Goal: Check status: Check status

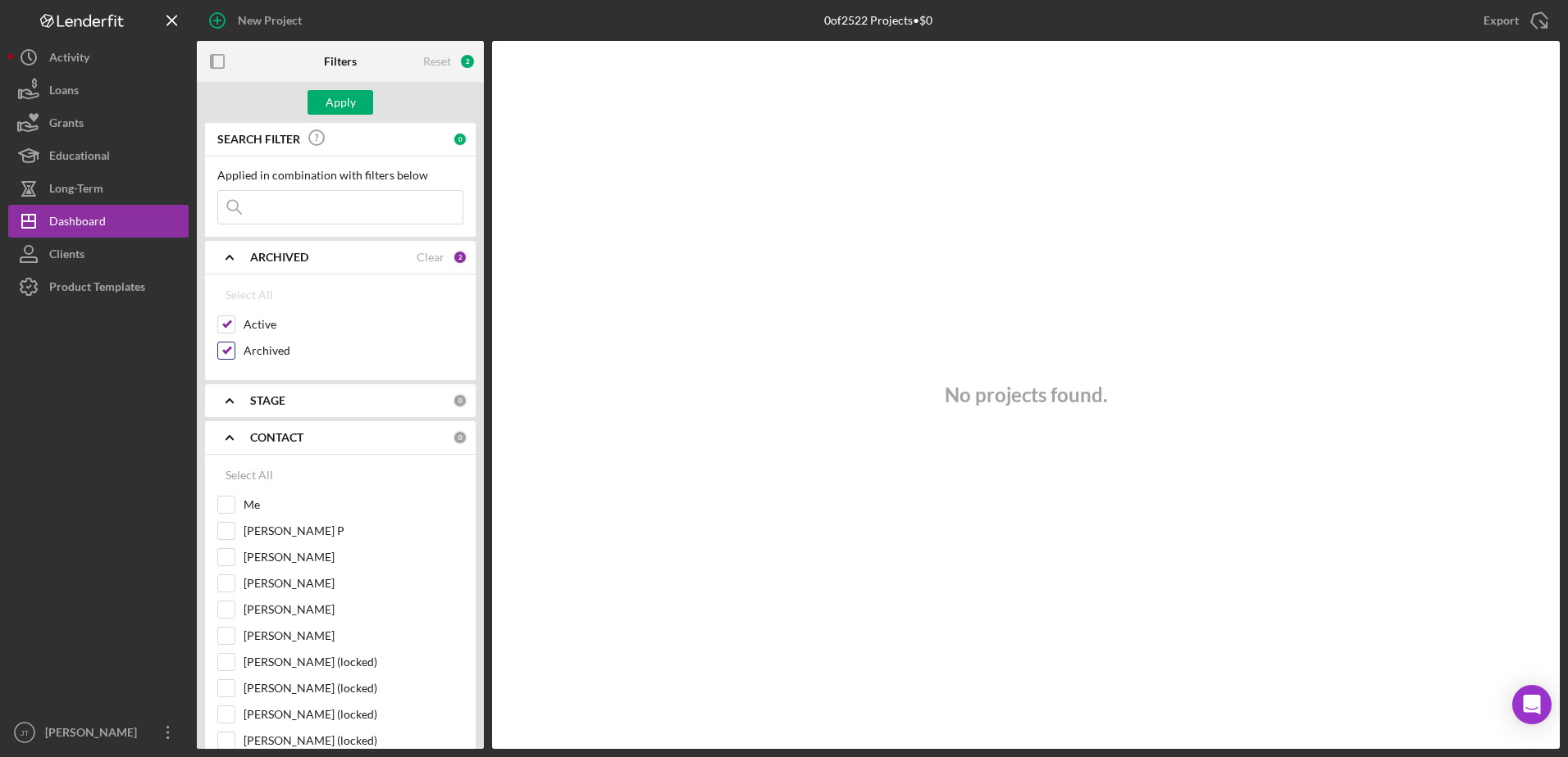
click at [226, 347] on input "Archived" at bounding box center [225, 350] width 16 height 16
checkbox input "false"
click at [236, 507] on div "Me" at bounding box center [339, 508] width 246 height 26
click at [220, 508] on input "Me" at bounding box center [225, 504] width 16 height 16
checkbox input "true"
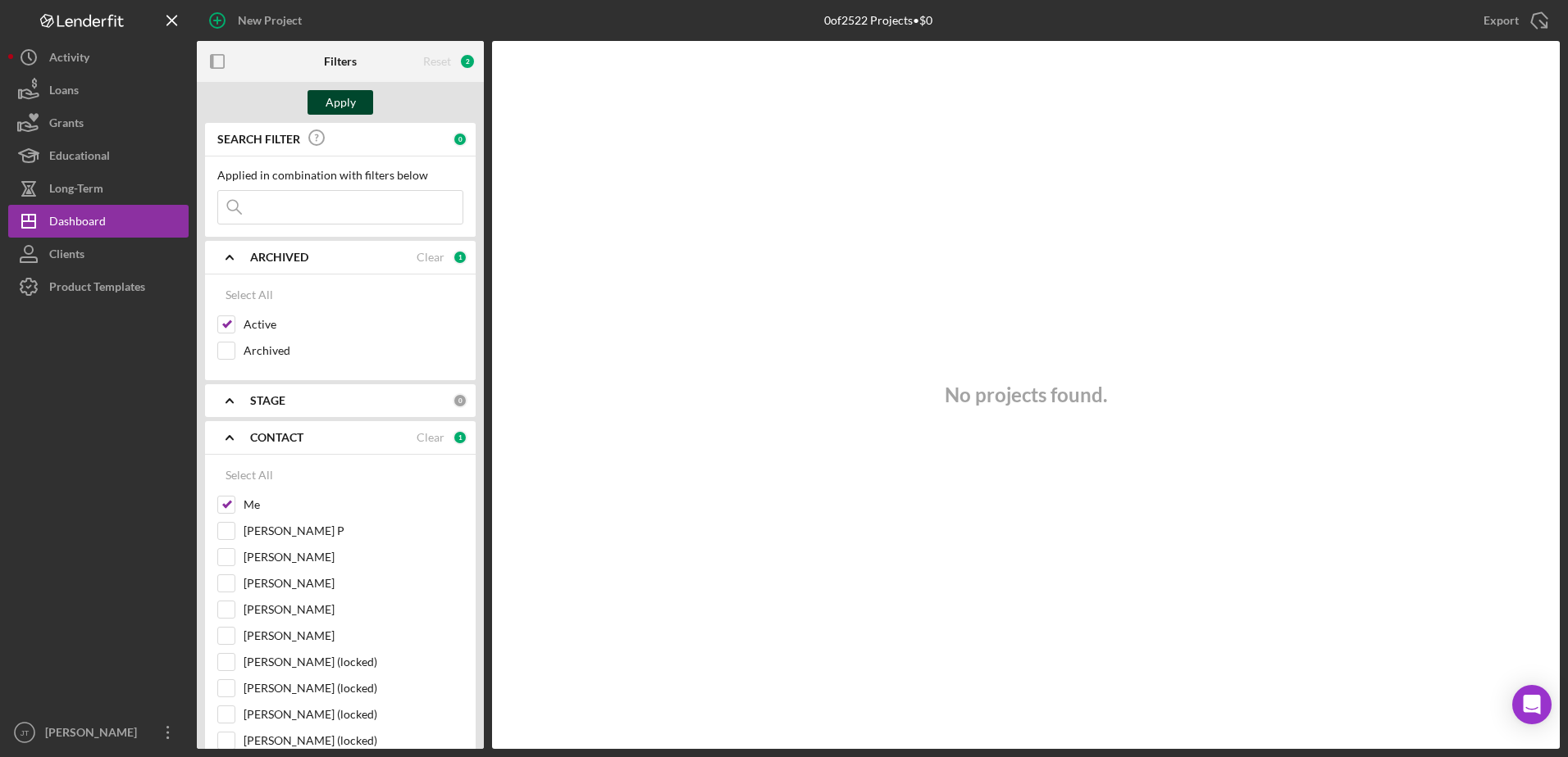
click at [338, 109] on div "Apply" at bounding box center [340, 102] width 30 height 24
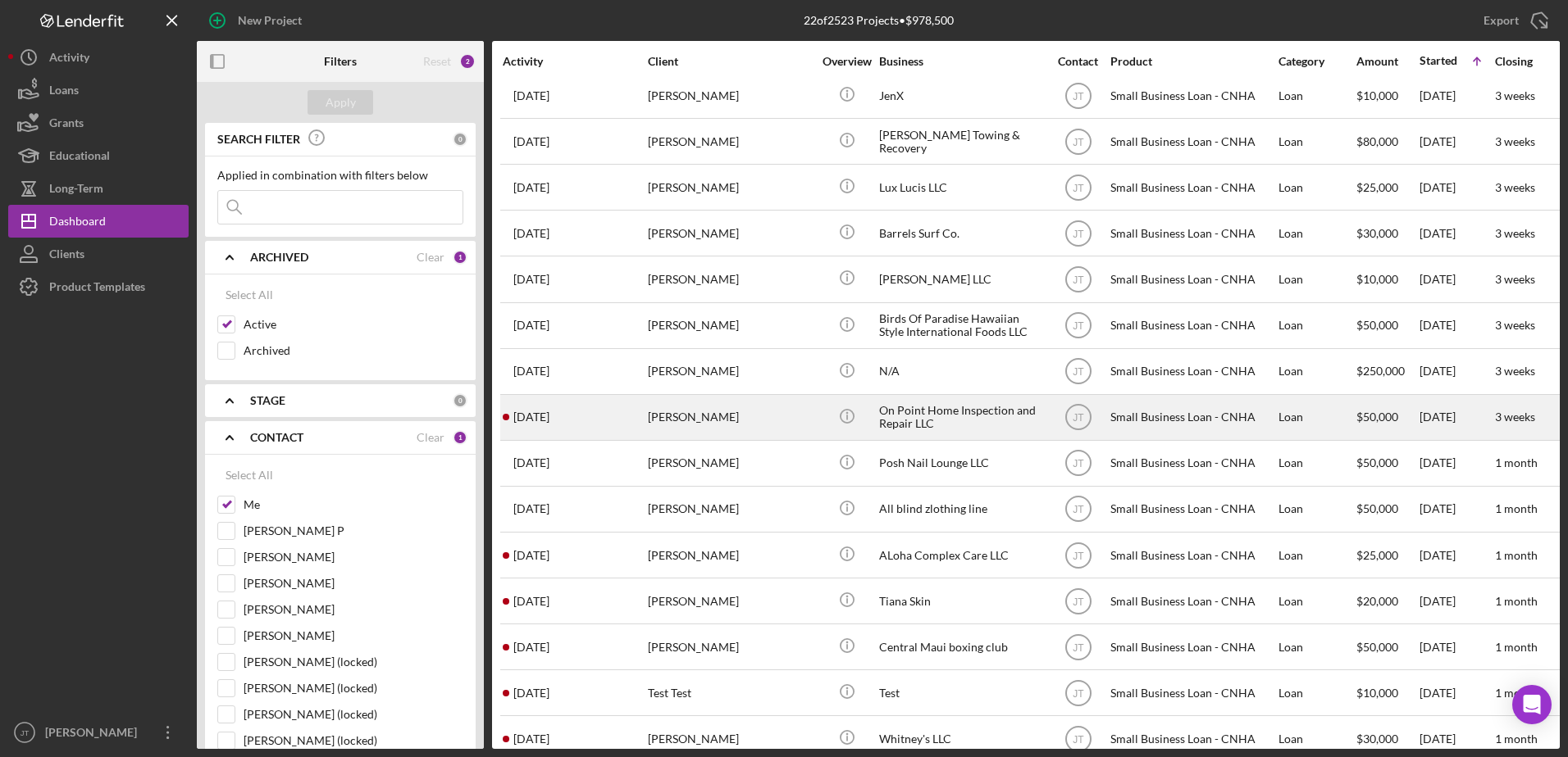
scroll to position [365, 0]
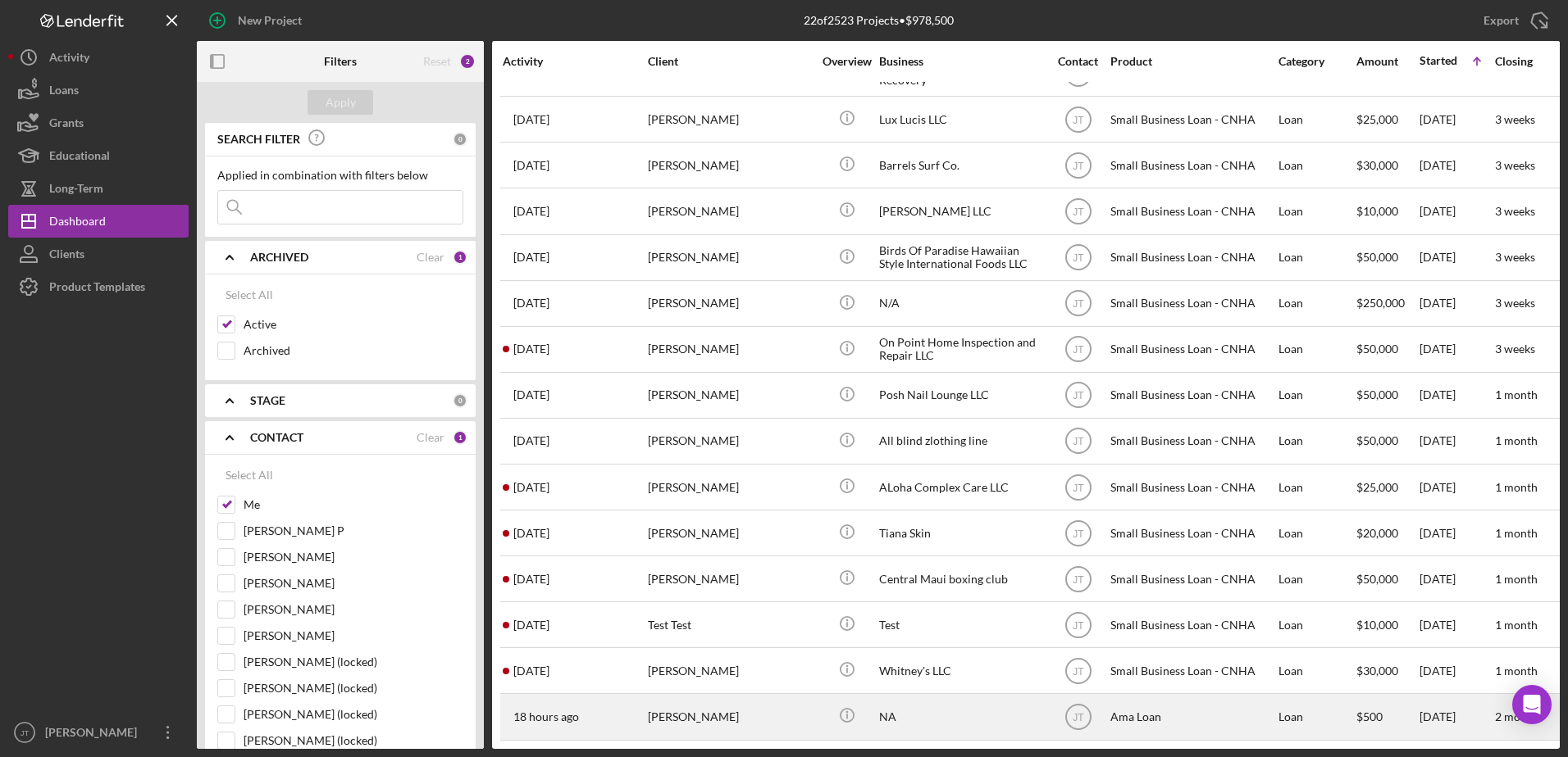
click at [554, 711] on time "18 hours ago" at bounding box center [546, 717] width 66 height 14
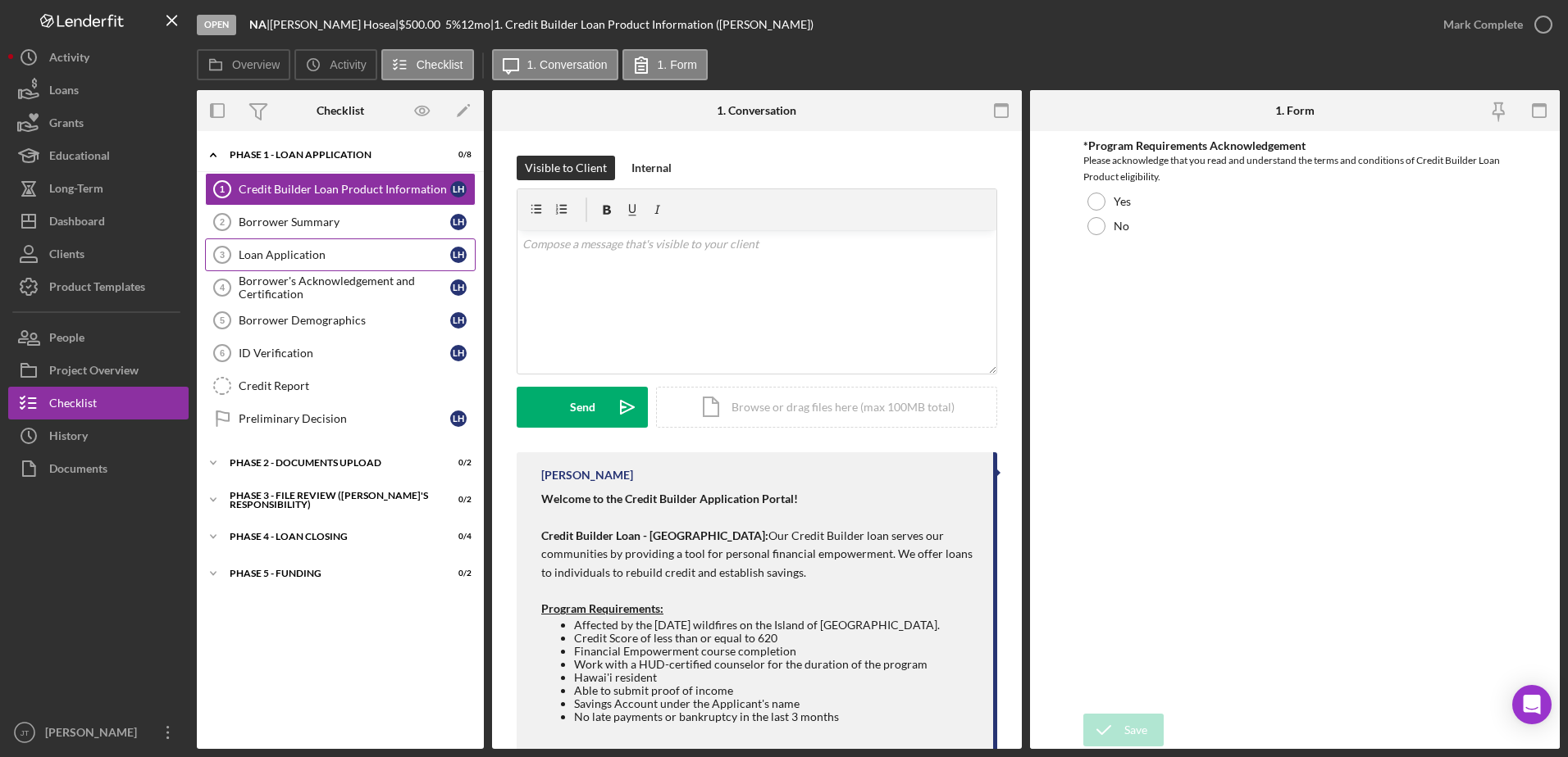
click at [315, 253] on div "Loan Application" at bounding box center [345, 255] width 212 height 14
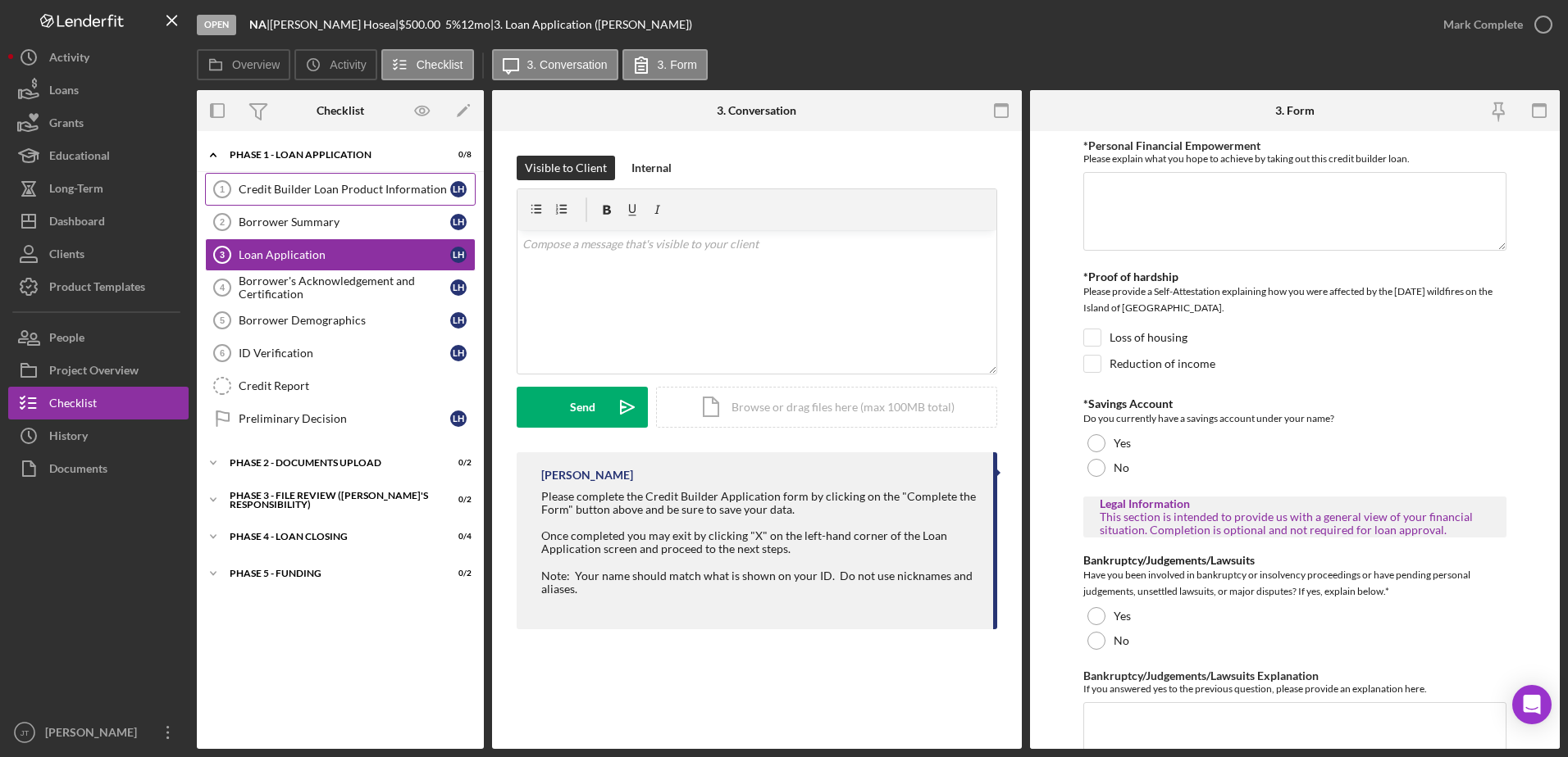
click at [259, 183] on div "Credit Builder Loan Product Information" at bounding box center [345, 190] width 212 height 14
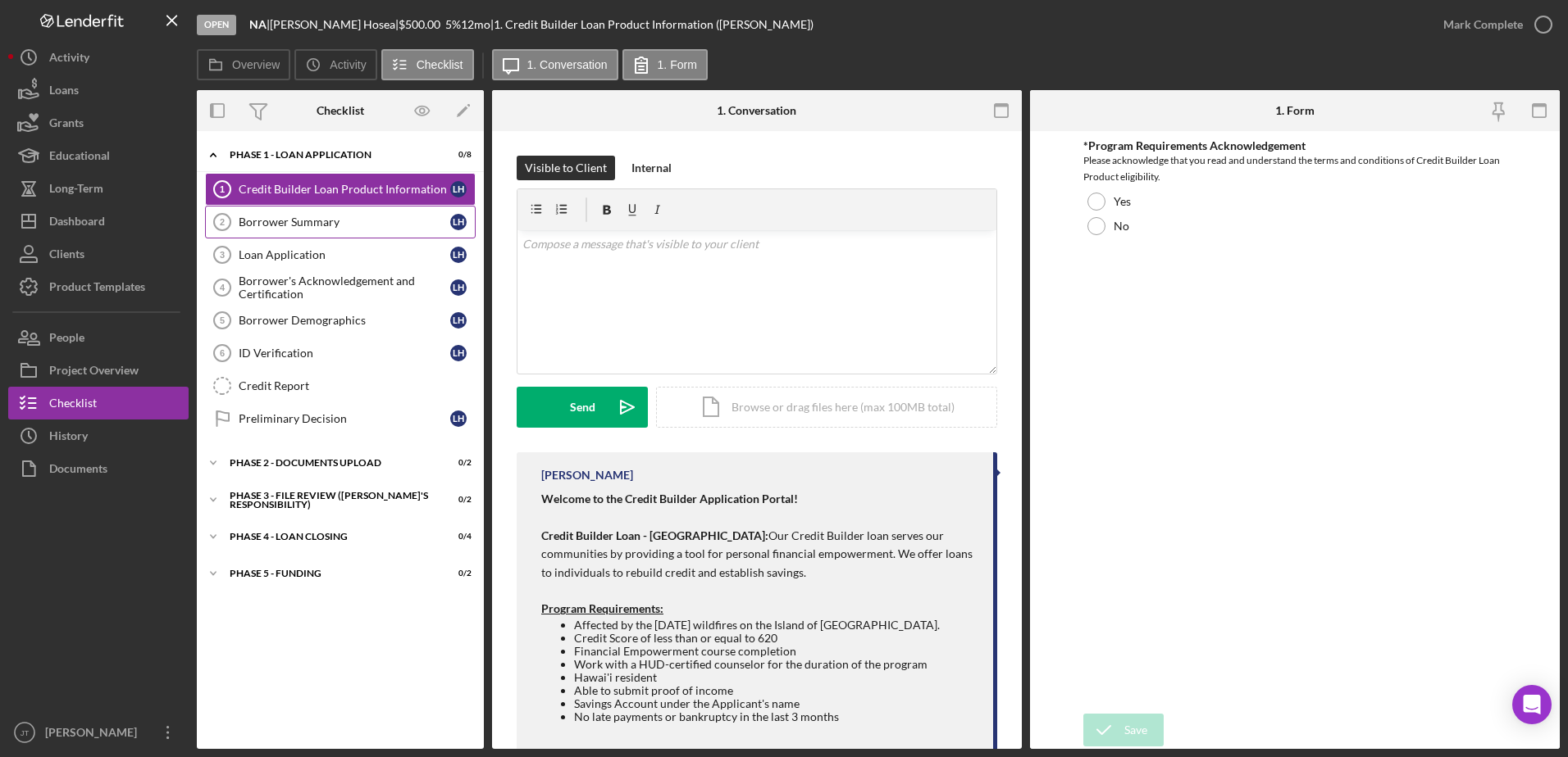
click at [259, 221] on div "Borrower Summary" at bounding box center [345, 222] width 212 height 14
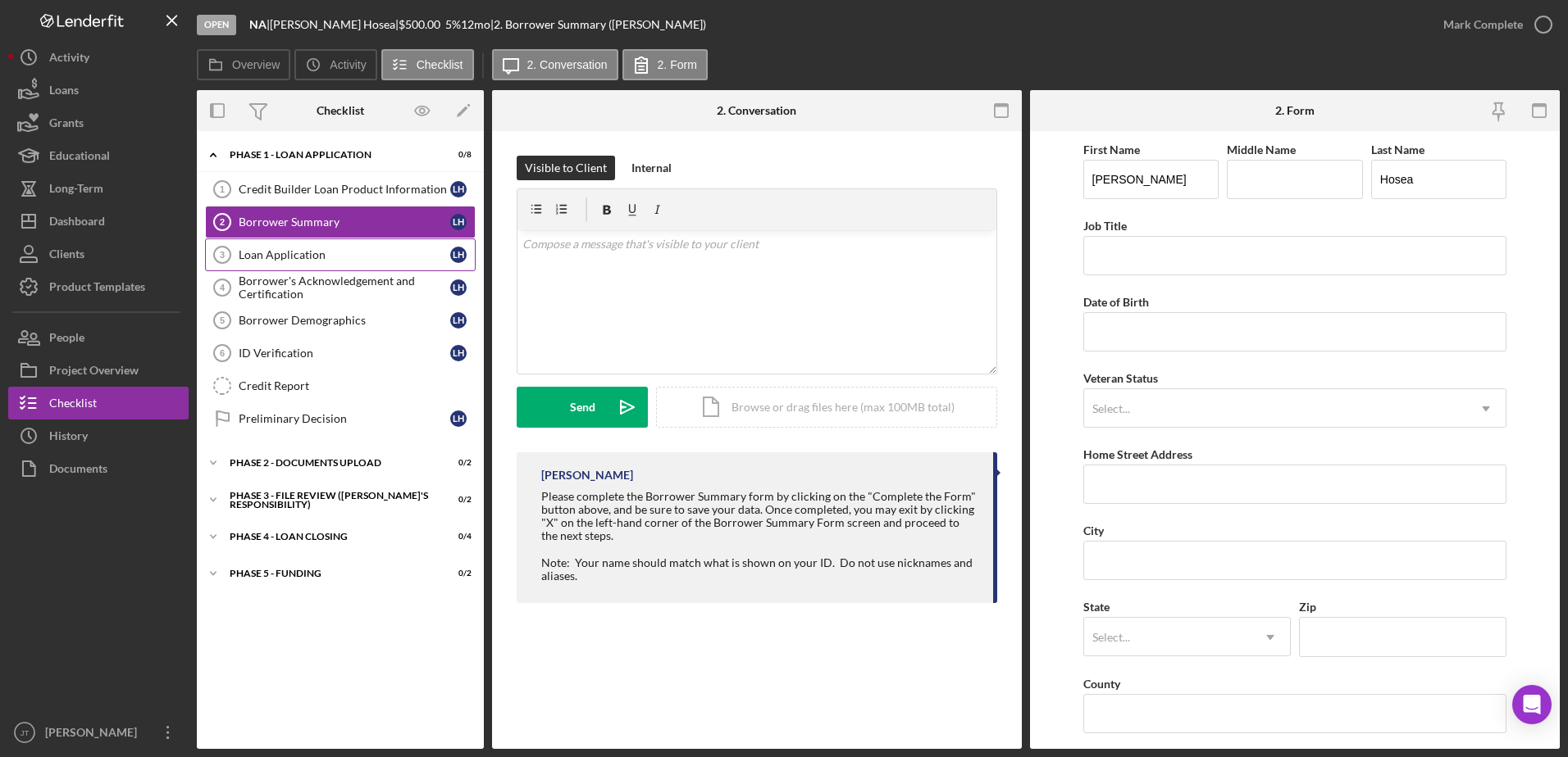
click at [279, 266] on link "Loan Application 3 Loan Application L H" at bounding box center [340, 255] width 270 height 33
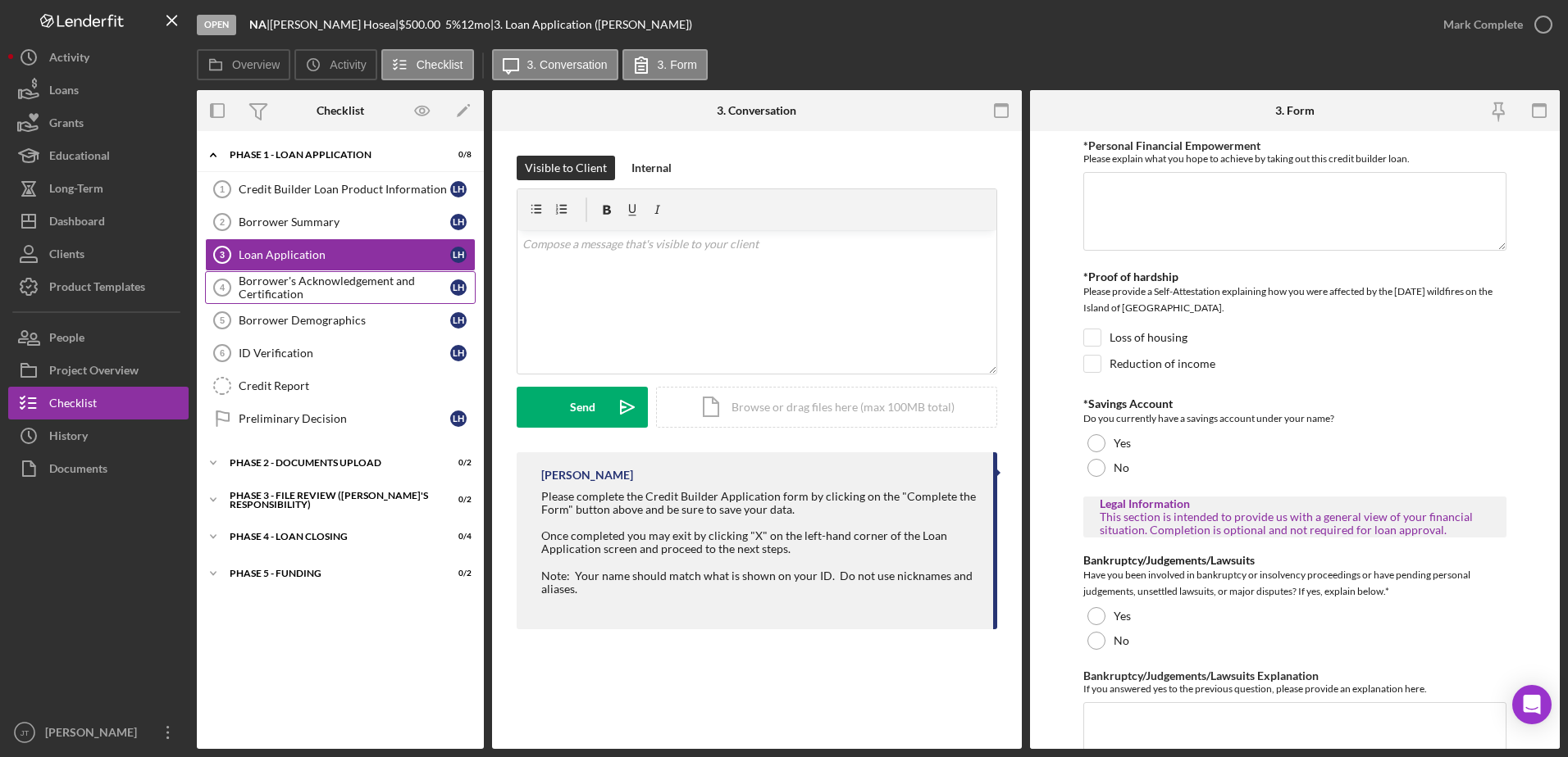
click at [273, 289] on div "Borrower's Acknowledgement and Certification" at bounding box center [345, 287] width 212 height 26
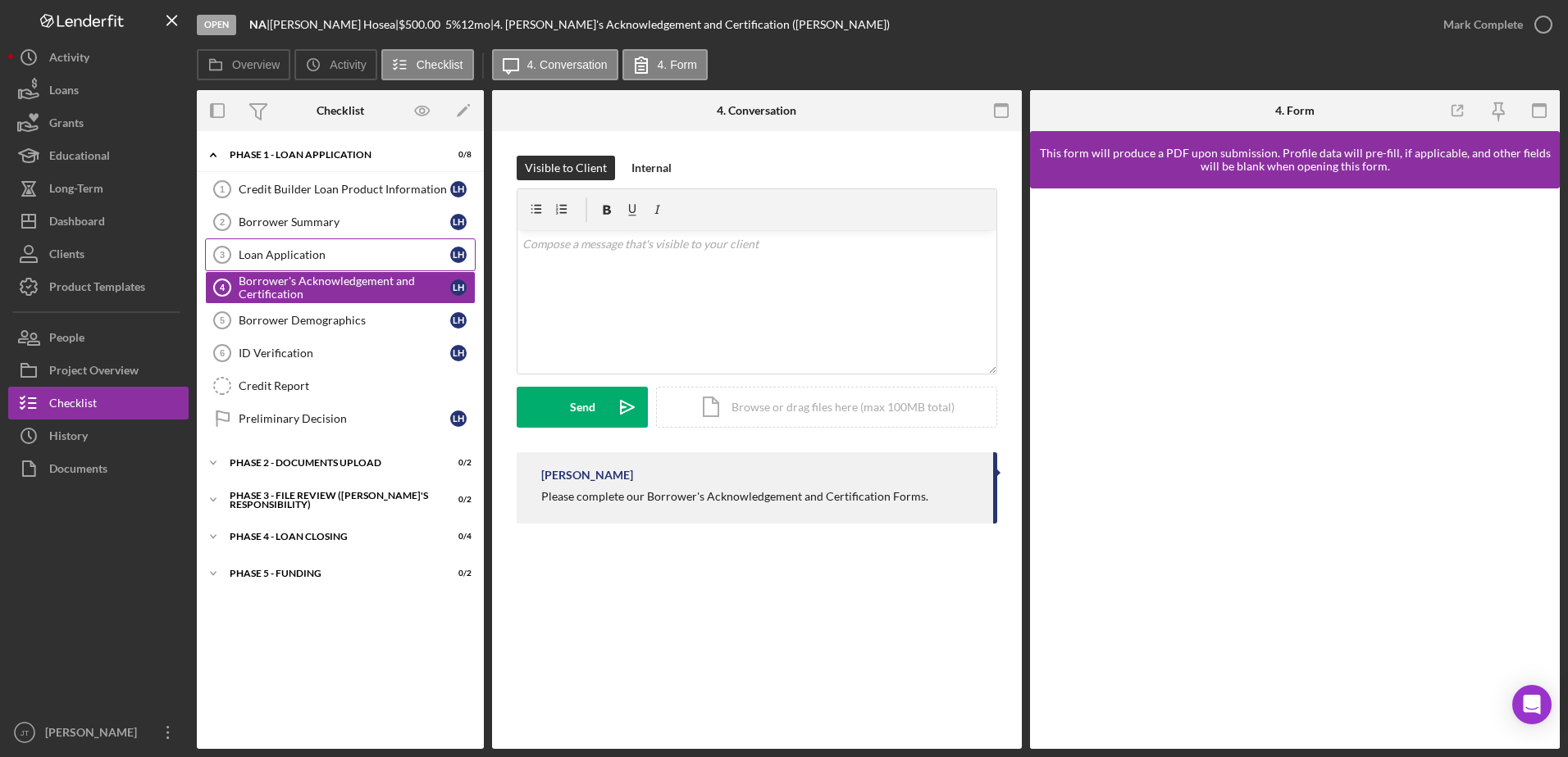
click at [311, 259] on div "Loan Application" at bounding box center [345, 255] width 212 height 14
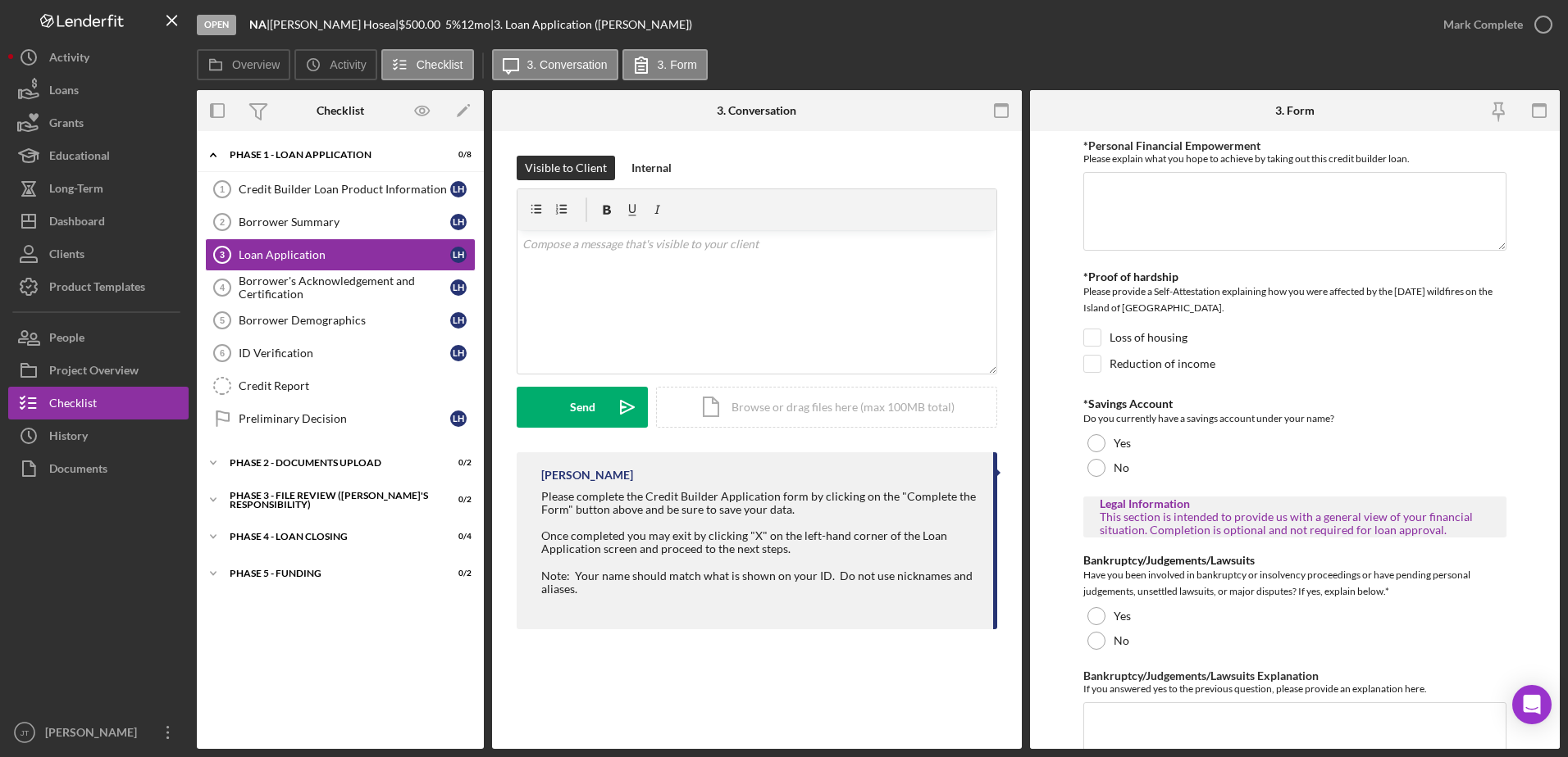
click at [818, 50] on div "Overview Icon/History Activity Checklist Icon/Message 3. Conversation 3. Form" at bounding box center [878, 65] width 1363 height 33
click at [384, 259] on div "Loan Application" at bounding box center [345, 255] width 212 height 14
click at [749, 14] on div "Open NA | [PERSON_NAME] | $500.00 5 % 12 mo | 3. Loan Application ([PERSON_NAME…" at bounding box center [811, 24] width 1229 height 49
click at [111, 222] on button "Icon/Dashboard Dashboard" at bounding box center [99, 221] width 181 height 33
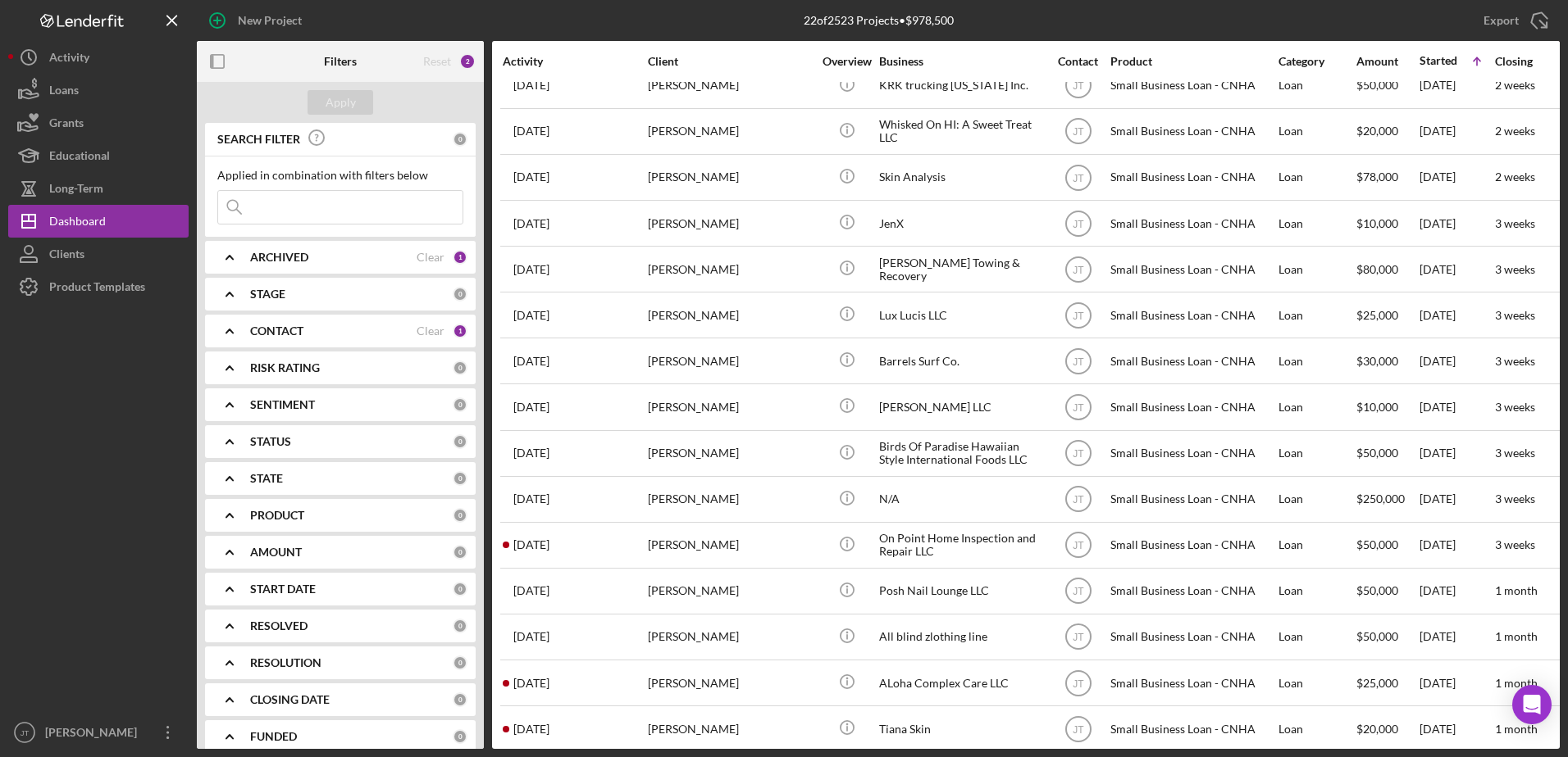
scroll to position [164, 0]
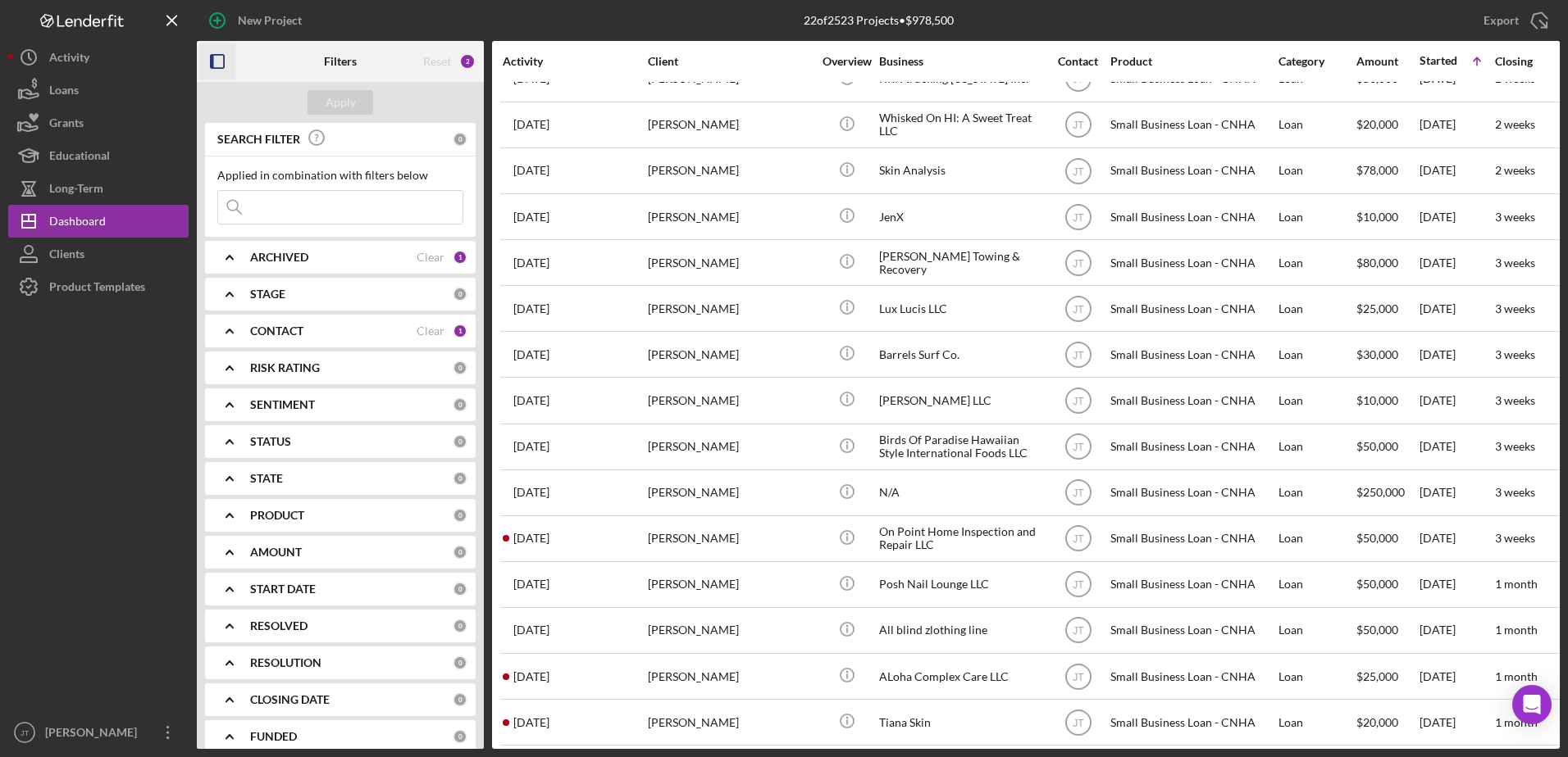
click at [223, 60] on icon "button" at bounding box center [218, 62] width 37 height 37
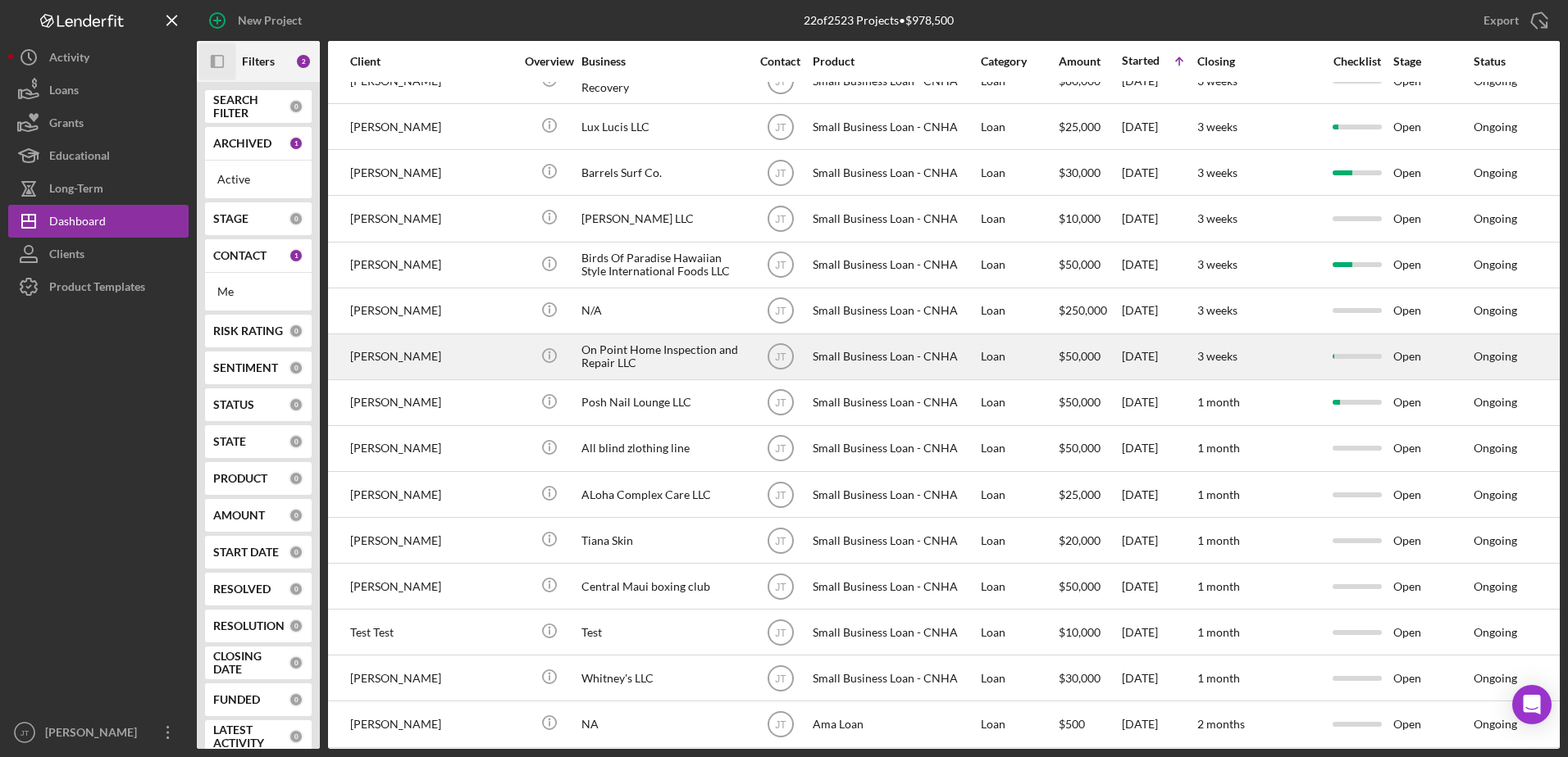
scroll to position [365, 133]
